Goal: Use online tool/utility: Utilize a website feature to perform a specific function

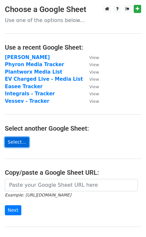
click at [14, 142] on link "Select..." at bounding box center [17, 142] width 24 height 10
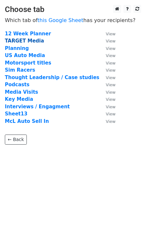
click at [19, 40] on strong "TARGET Media" at bounding box center [24, 41] width 39 height 6
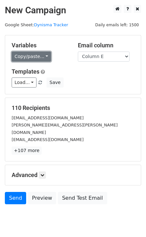
click at [28, 57] on link "Copy/paste..." at bounding box center [31, 56] width 39 height 10
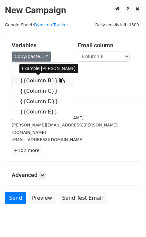
click at [34, 82] on link "{{Column B}}" at bounding box center [42, 80] width 61 height 10
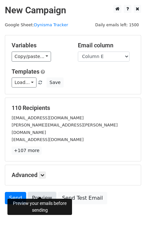
click at [40, 192] on link "Preview" at bounding box center [42, 198] width 28 height 12
